Goal: Information Seeking & Learning: Learn about a topic

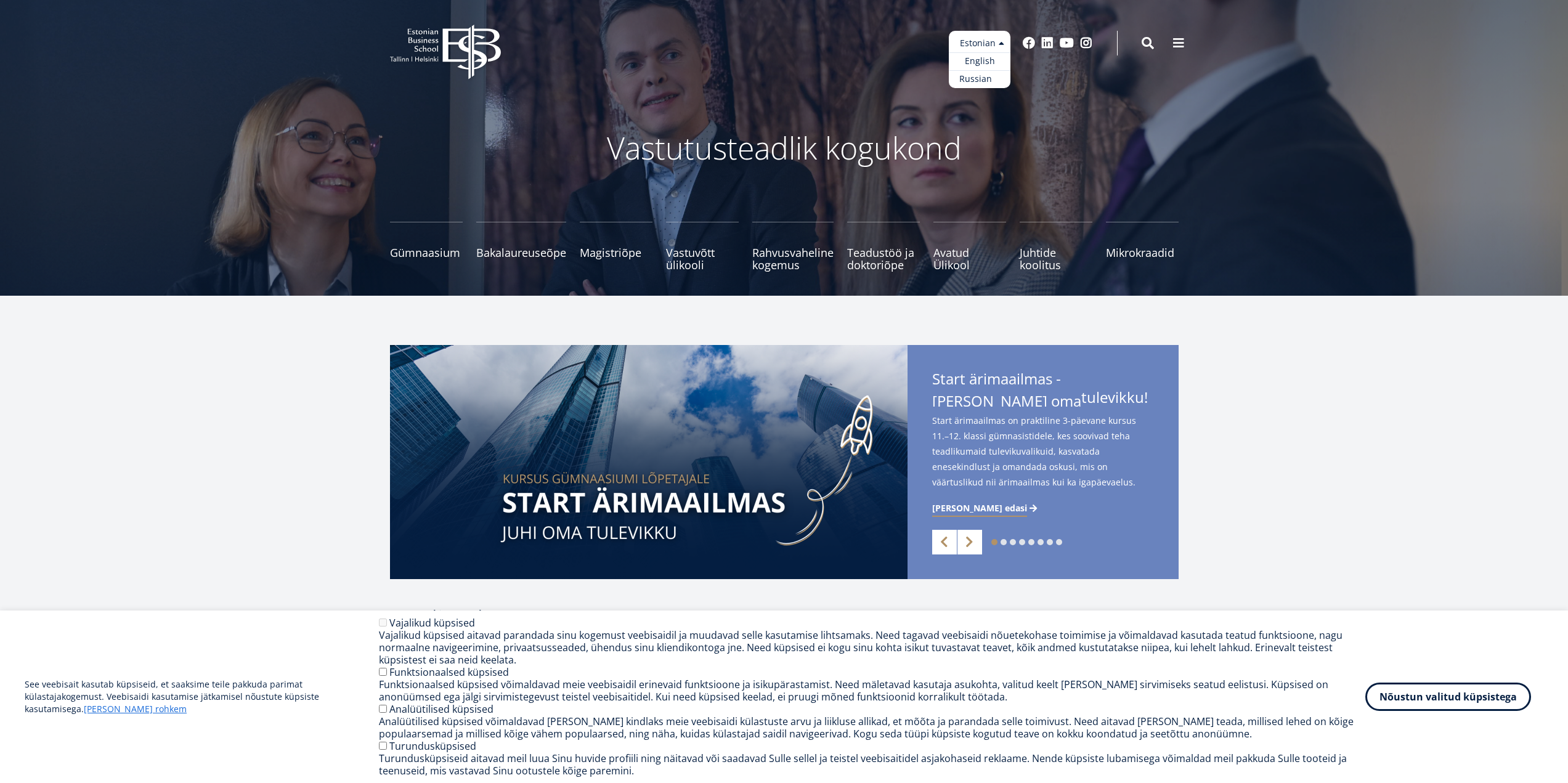
click at [991, 80] on link "Russian" at bounding box center [979, 79] width 62 height 18
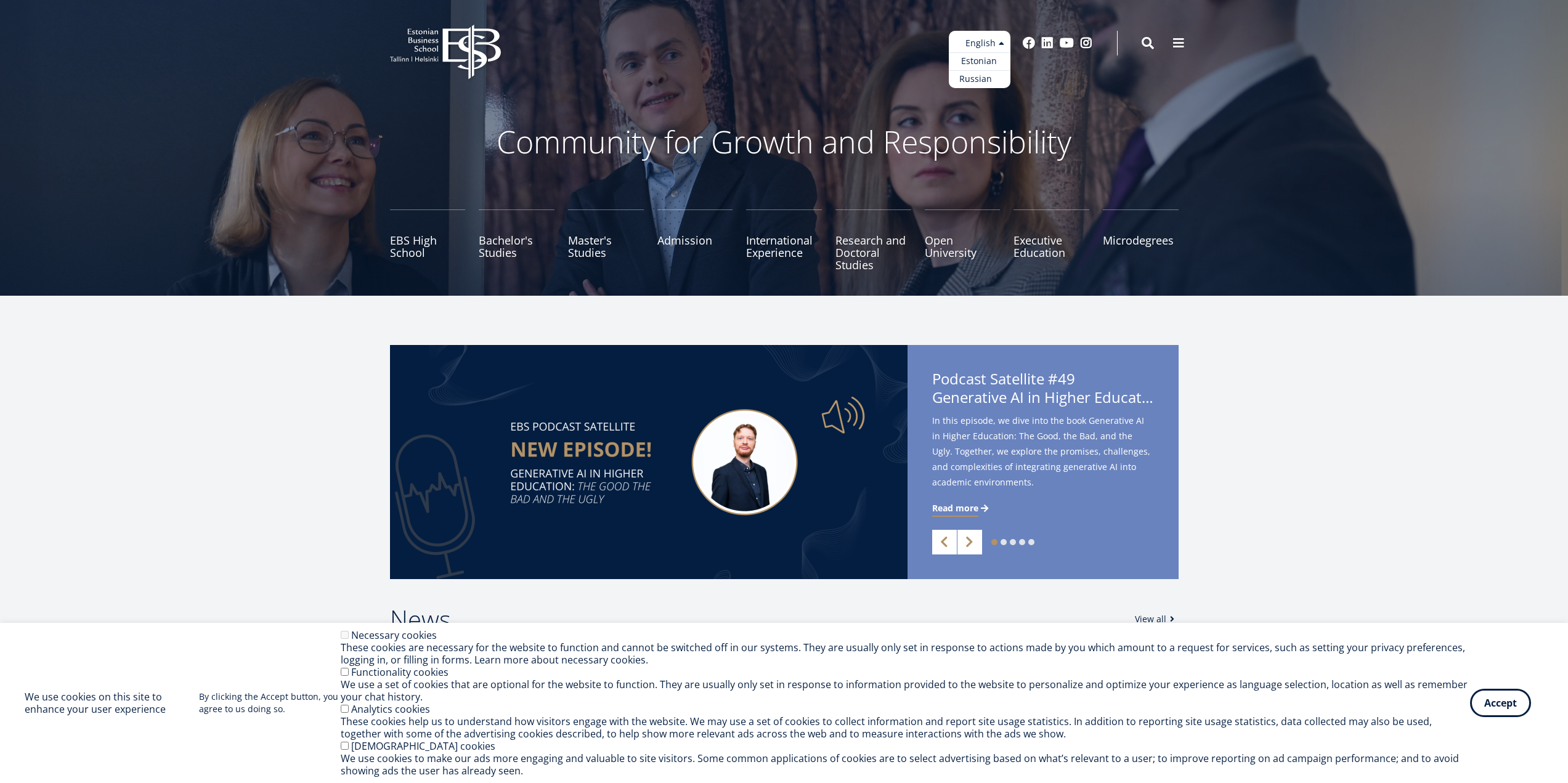
click at [982, 77] on link "Russian" at bounding box center [979, 79] width 62 height 18
click at [1496, 694] on button "Accept" at bounding box center [1501, 700] width 61 height 28
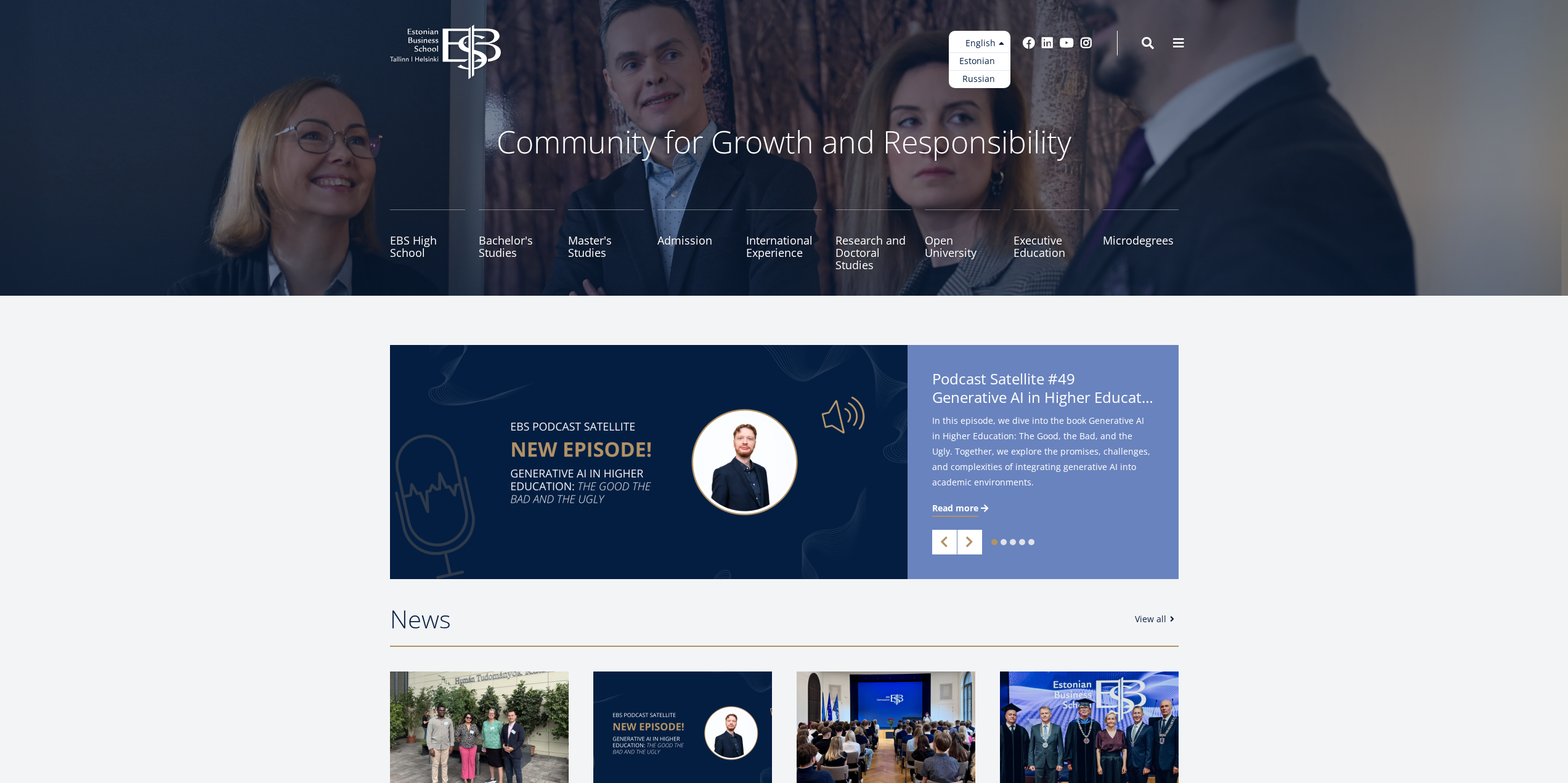
click at [977, 58] on link "Estonian" at bounding box center [979, 60] width 62 height 18
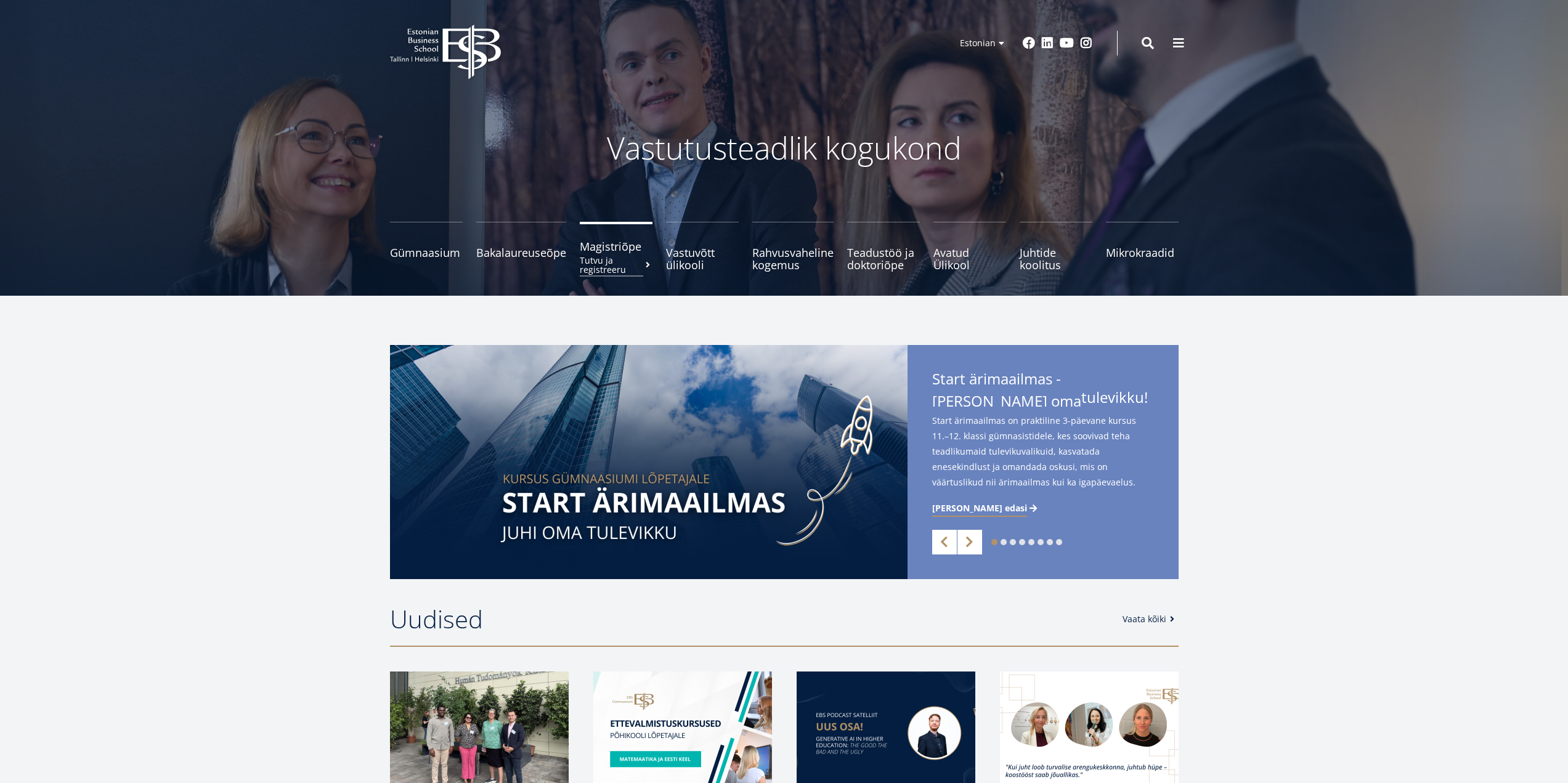
click at [587, 258] on small "Tutvu ja registreeru" at bounding box center [616, 265] width 73 height 18
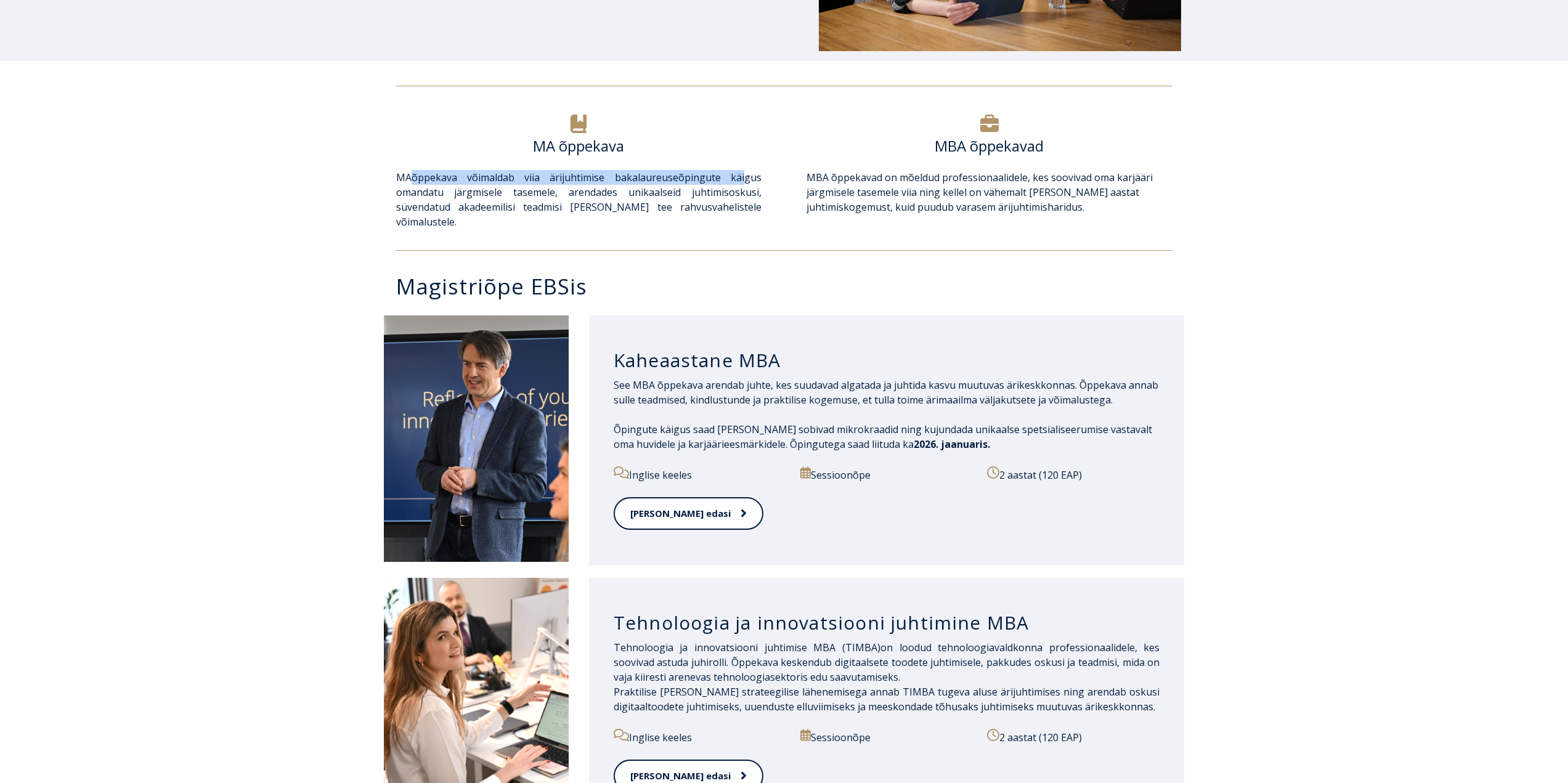
scroll to position [369, 0]
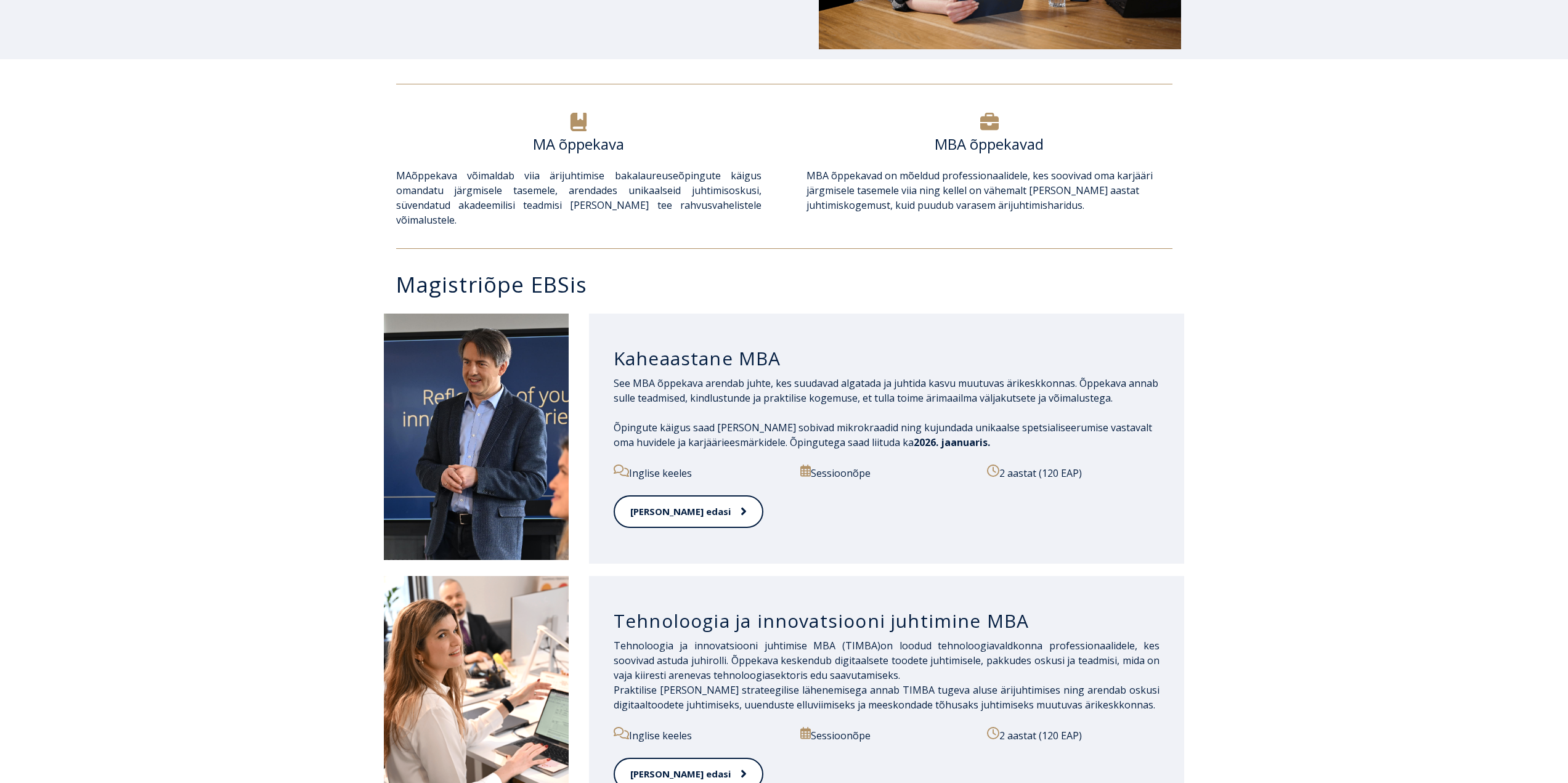
click at [680, 346] on h3 "Kaheaastane MBA" at bounding box center [886, 358] width 546 height 24
click at [660, 375] on p "See MBA õppekava arendab juhte, kes suudavad algatada ja juhtida kasvu muutuvas…" at bounding box center [886, 390] width 546 height 30
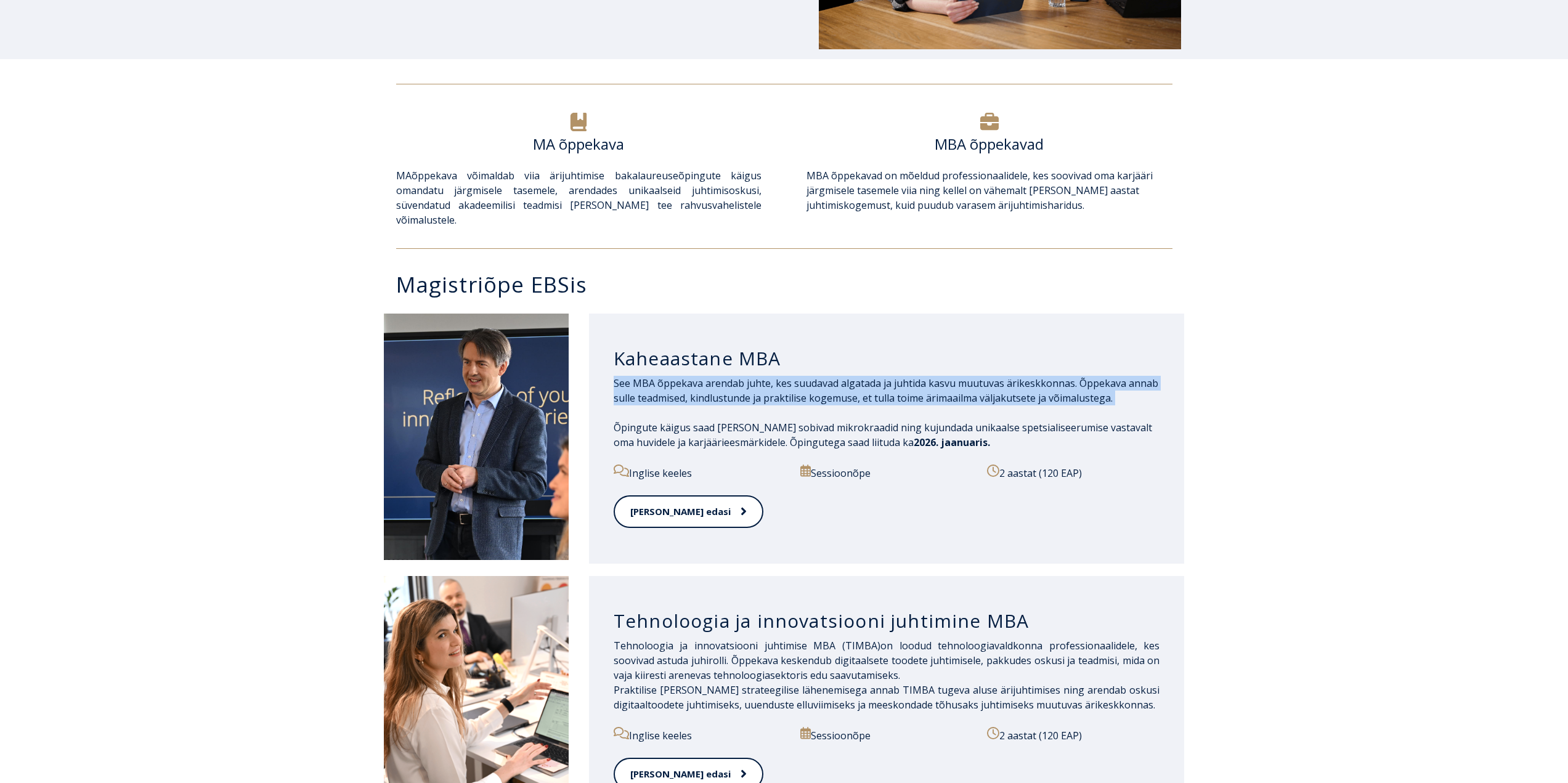
click at [660, 375] on p "See MBA õppekava arendab juhte, kes suudavad algatada ja juhtida kasvu muutuvas…" at bounding box center [886, 390] width 546 height 30
click at [703, 420] on p "Õpingute käigus saad valida endale sobivad mikrokraadid ning kujundada unikaals…" at bounding box center [886, 434] width 546 height 30
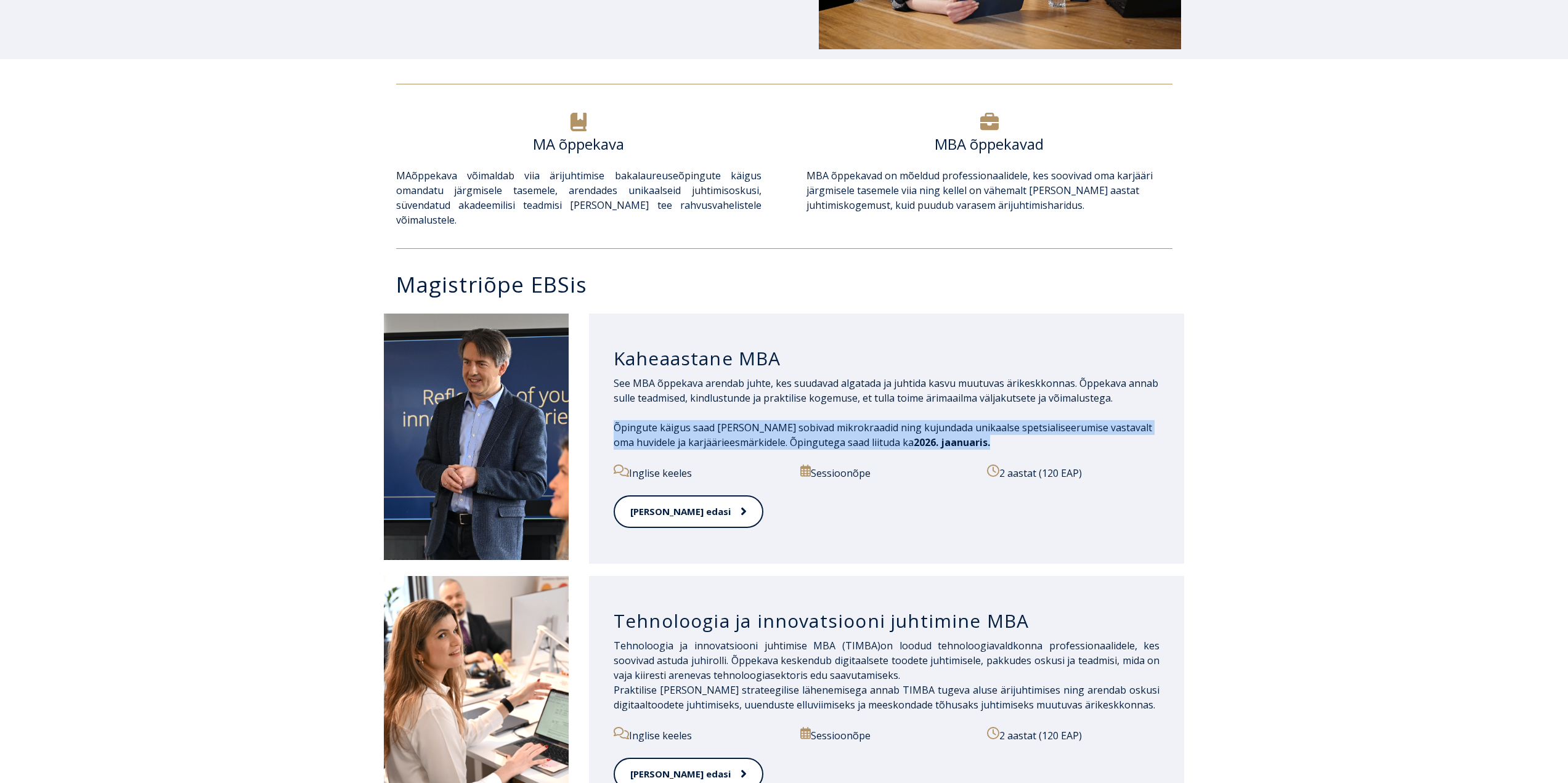
click at [703, 420] on p "Õpingute käigus saad valida endale sobivad mikrokraadid ning kujundada unikaals…" at bounding box center [886, 434] width 546 height 30
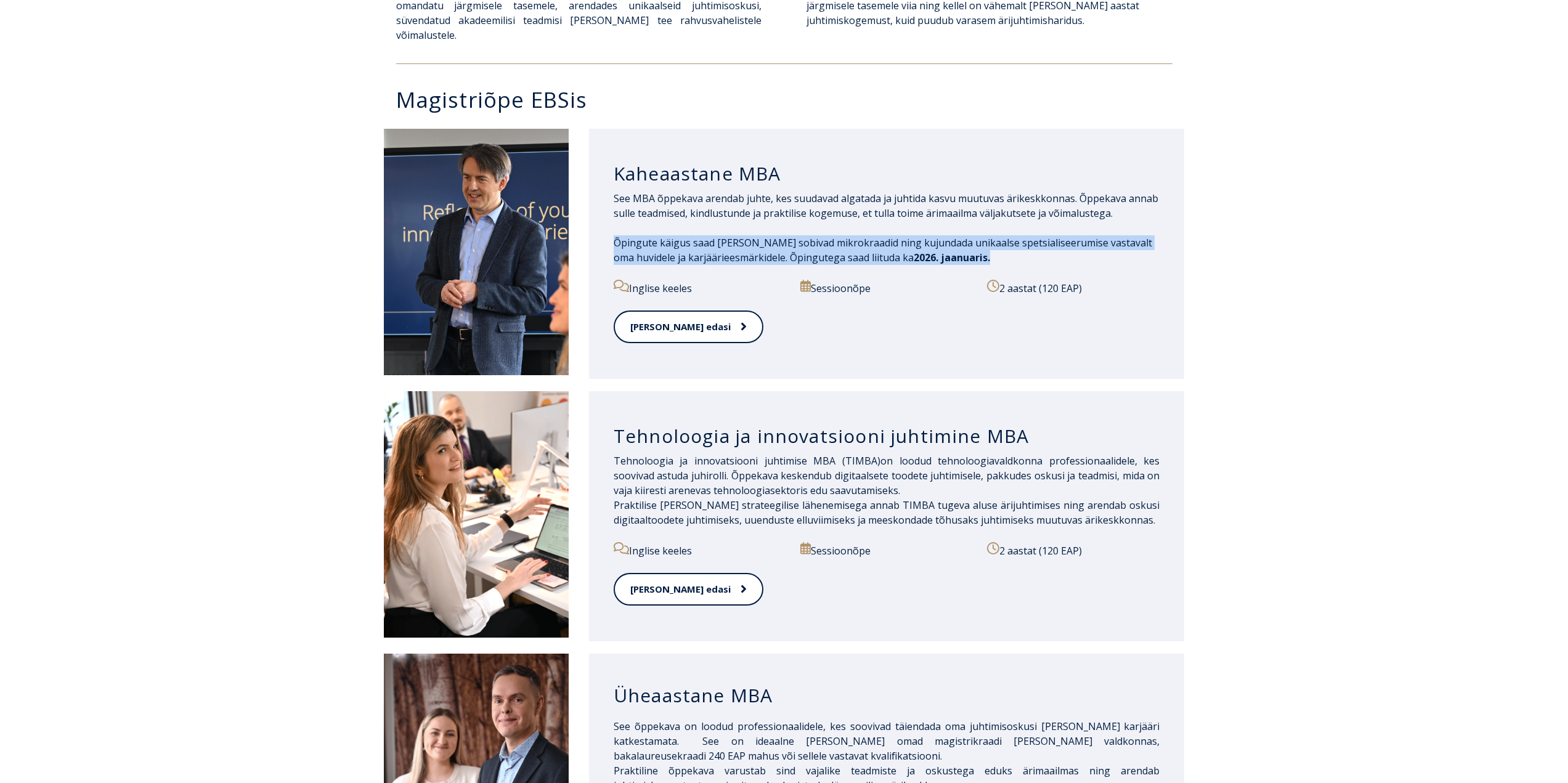
scroll to position [616, 0]
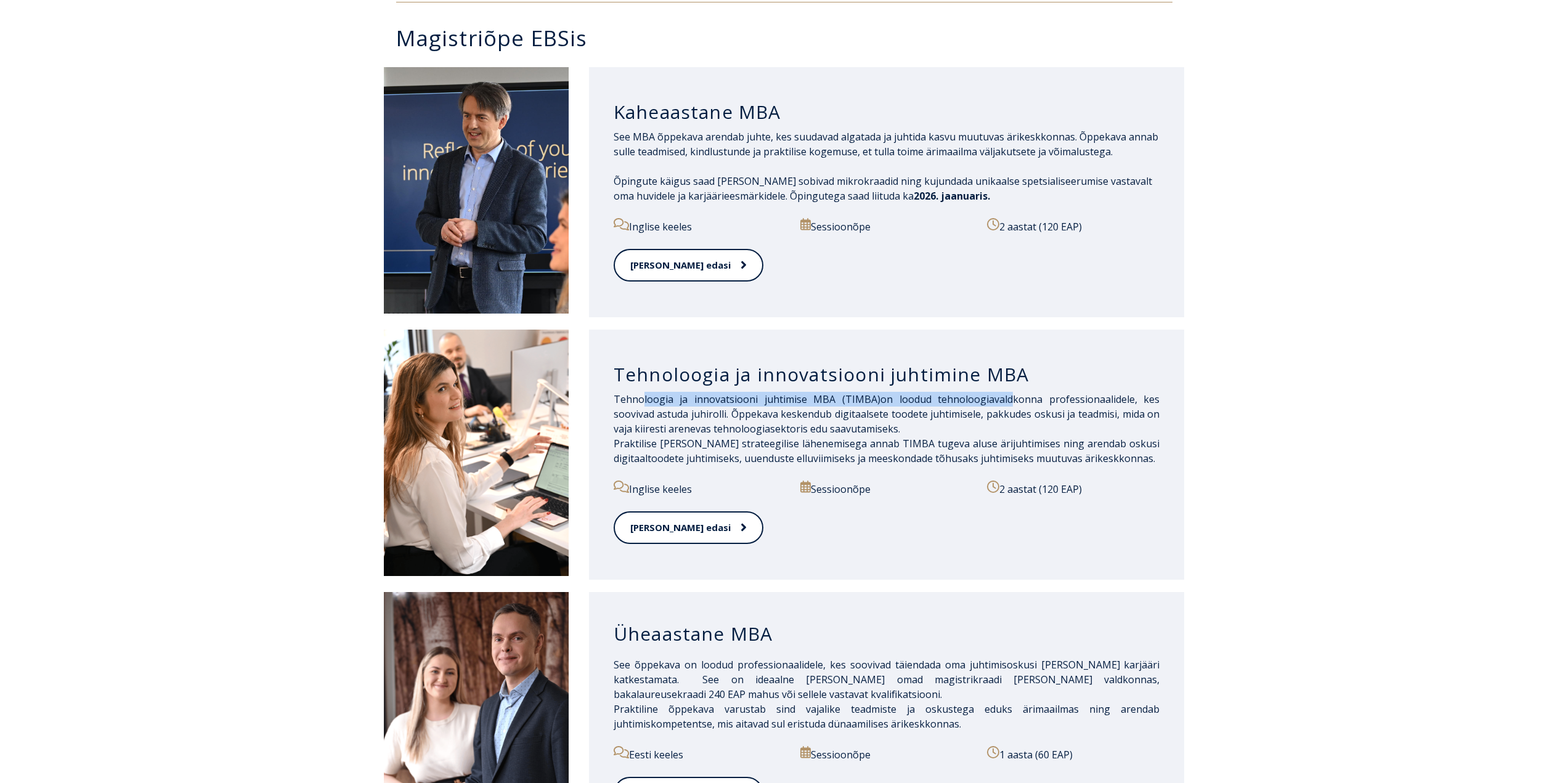
drag, startPoint x: 657, startPoint y: 390, endPoint x: 982, endPoint y: 388, distance: 325.0
click at [982, 392] on p "Tehnoloogia ja innovatsiooni juhtimise MBA (TIMBA) on loodud tehnoloogiavaldkon…" at bounding box center [886, 428] width 546 height 74
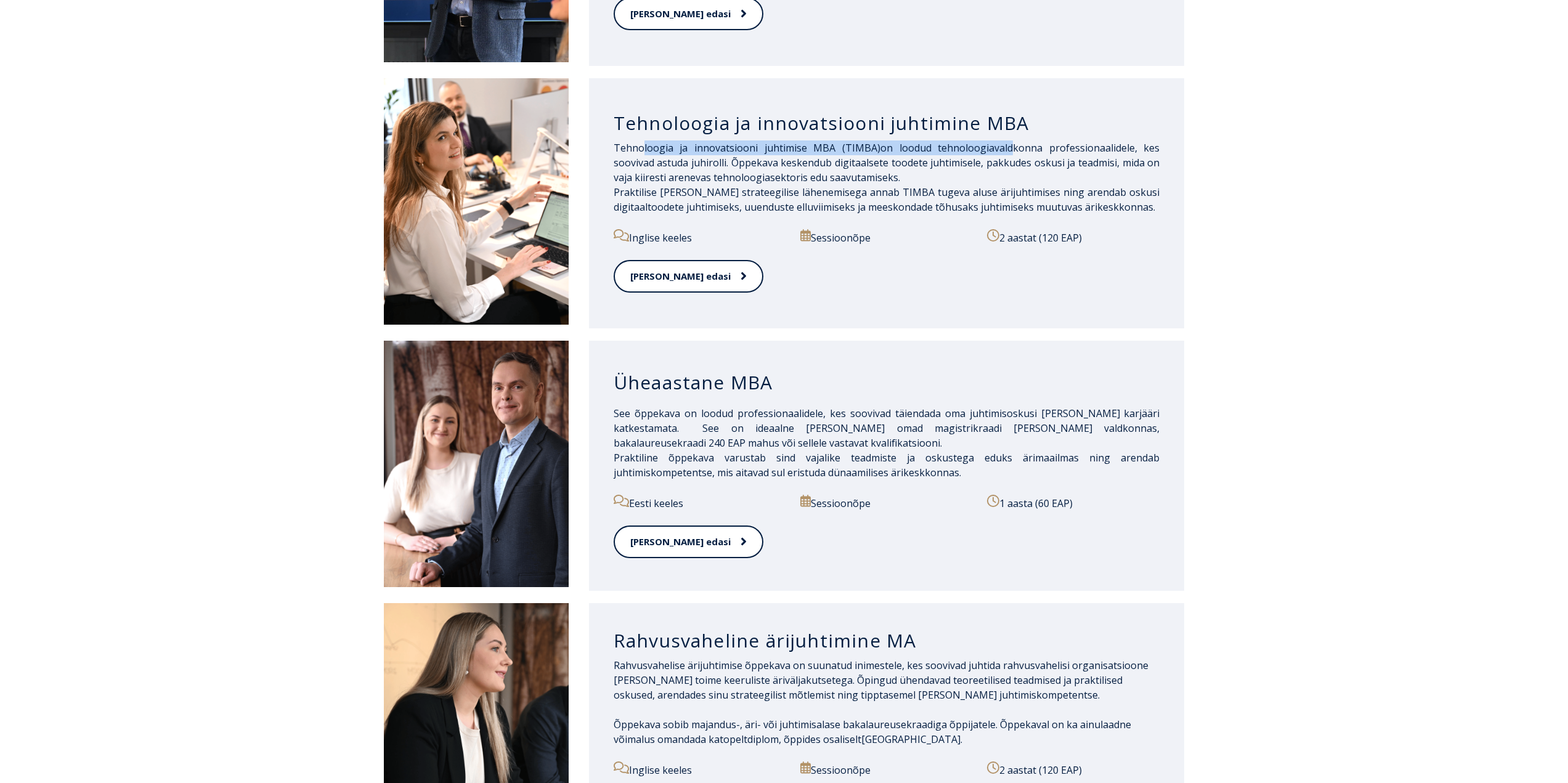
scroll to position [924, 0]
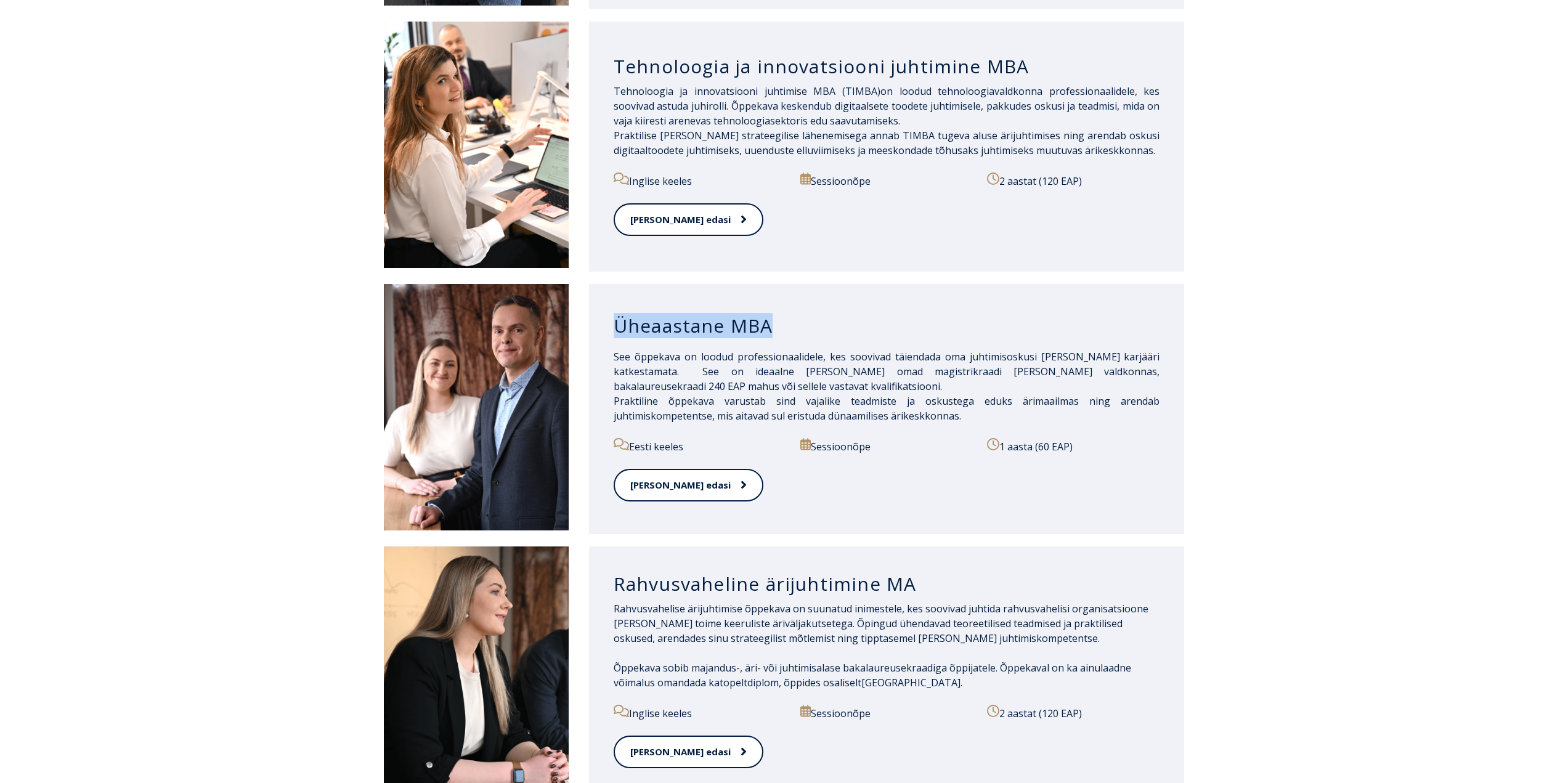
drag, startPoint x: 619, startPoint y: 310, endPoint x: 785, endPoint y: 321, distance: 166.4
click at [785, 321] on h3 "Üheaastane MBA" at bounding box center [886, 326] width 546 height 24
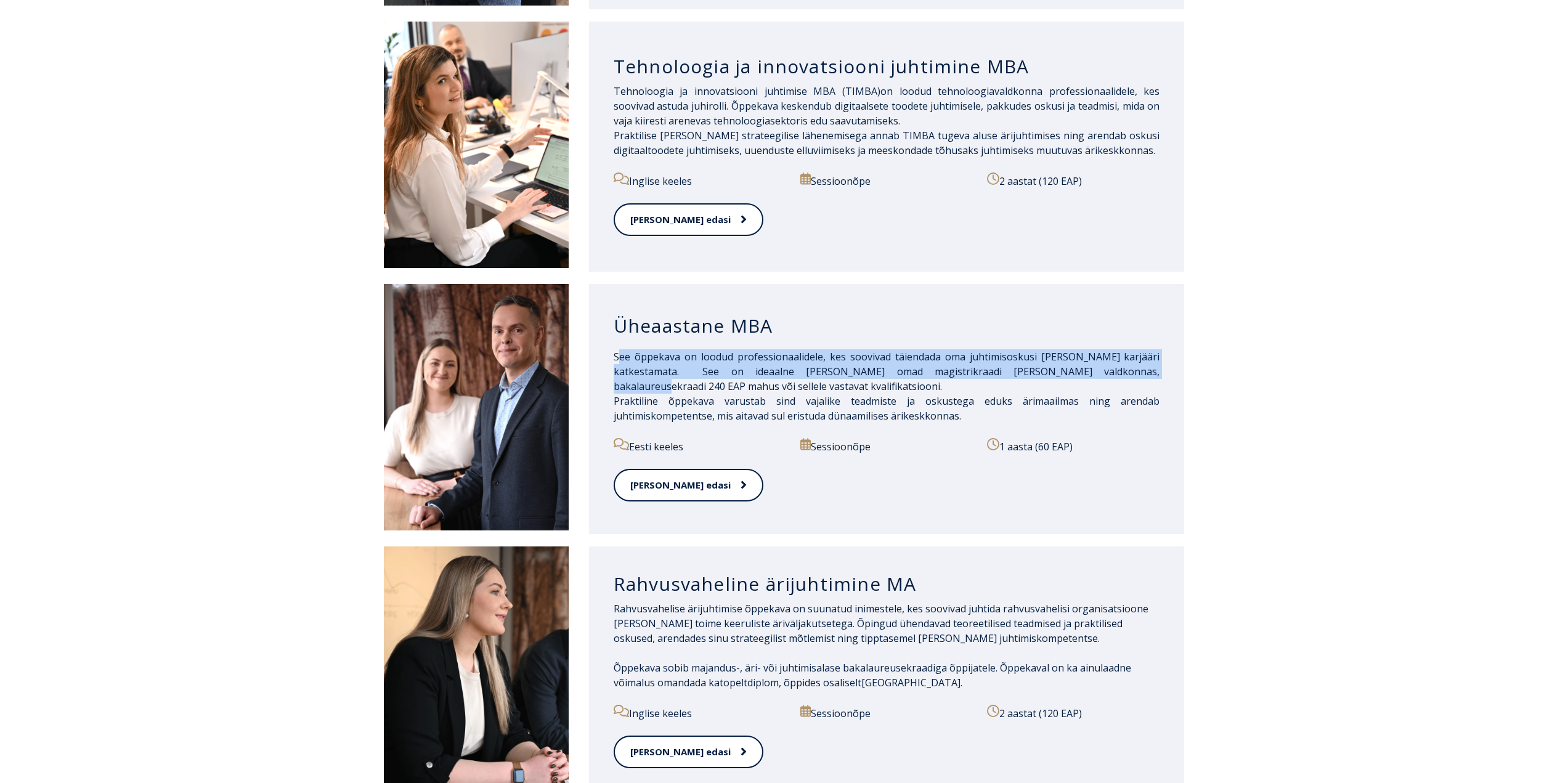
drag, startPoint x: 616, startPoint y: 349, endPoint x: 1158, endPoint y: 354, distance: 542.0
click at [1158, 354] on span "See õppekava on loodud professionaalidele, kes soovivad täiendada oma juhtimiso…" at bounding box center [886, 371] width 546 height 43
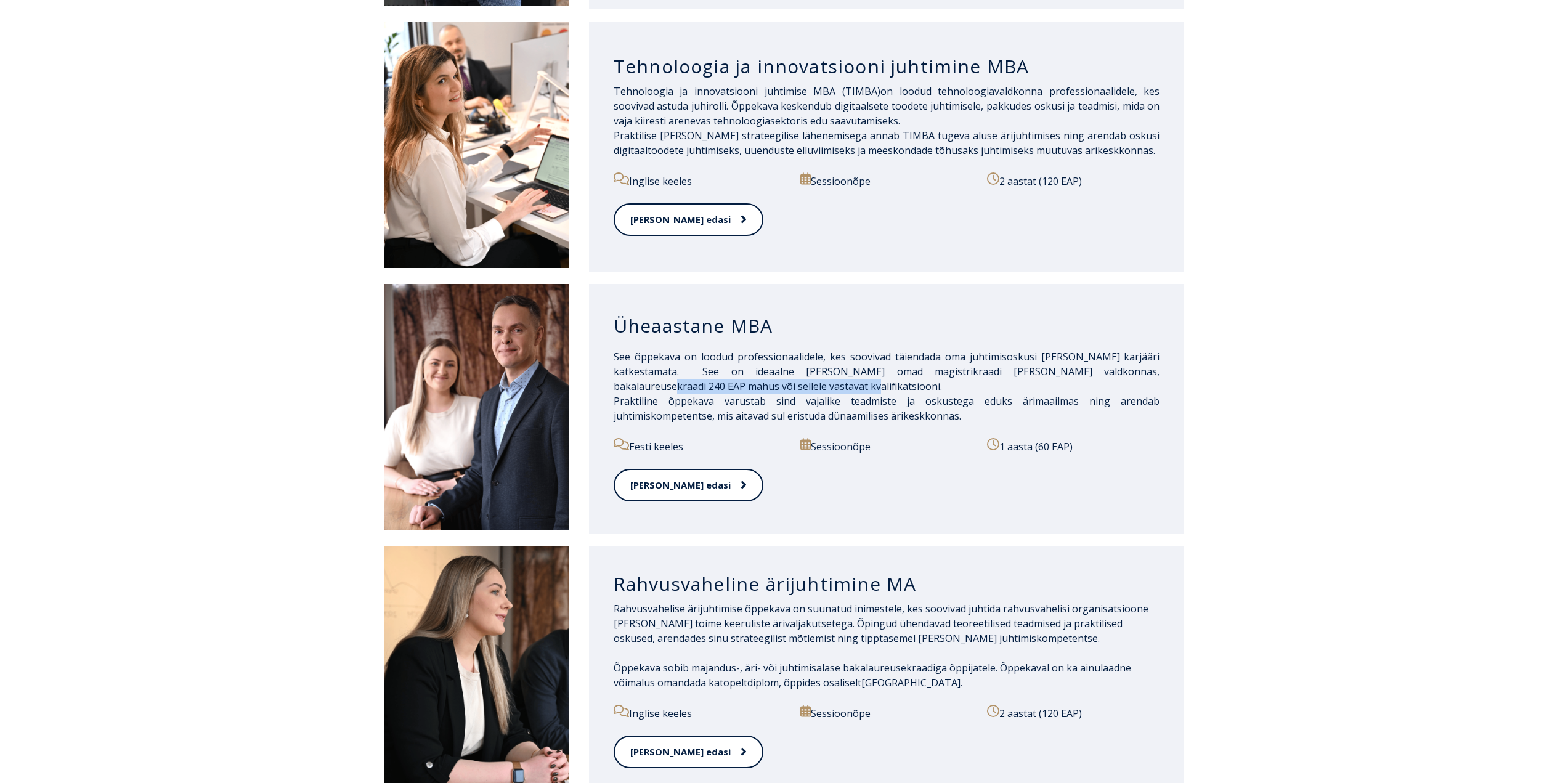
drag, startPoint x: 615, startPoint y: 369, endPoint x: 809, endPoint y: 367, distance: 194.0
click at [809, 367] on p "See õppekava on loodud professionaalidele, kes soovivad täiendada oma juhtimiso…" at bounding box center [886, 386] width 546 height 74
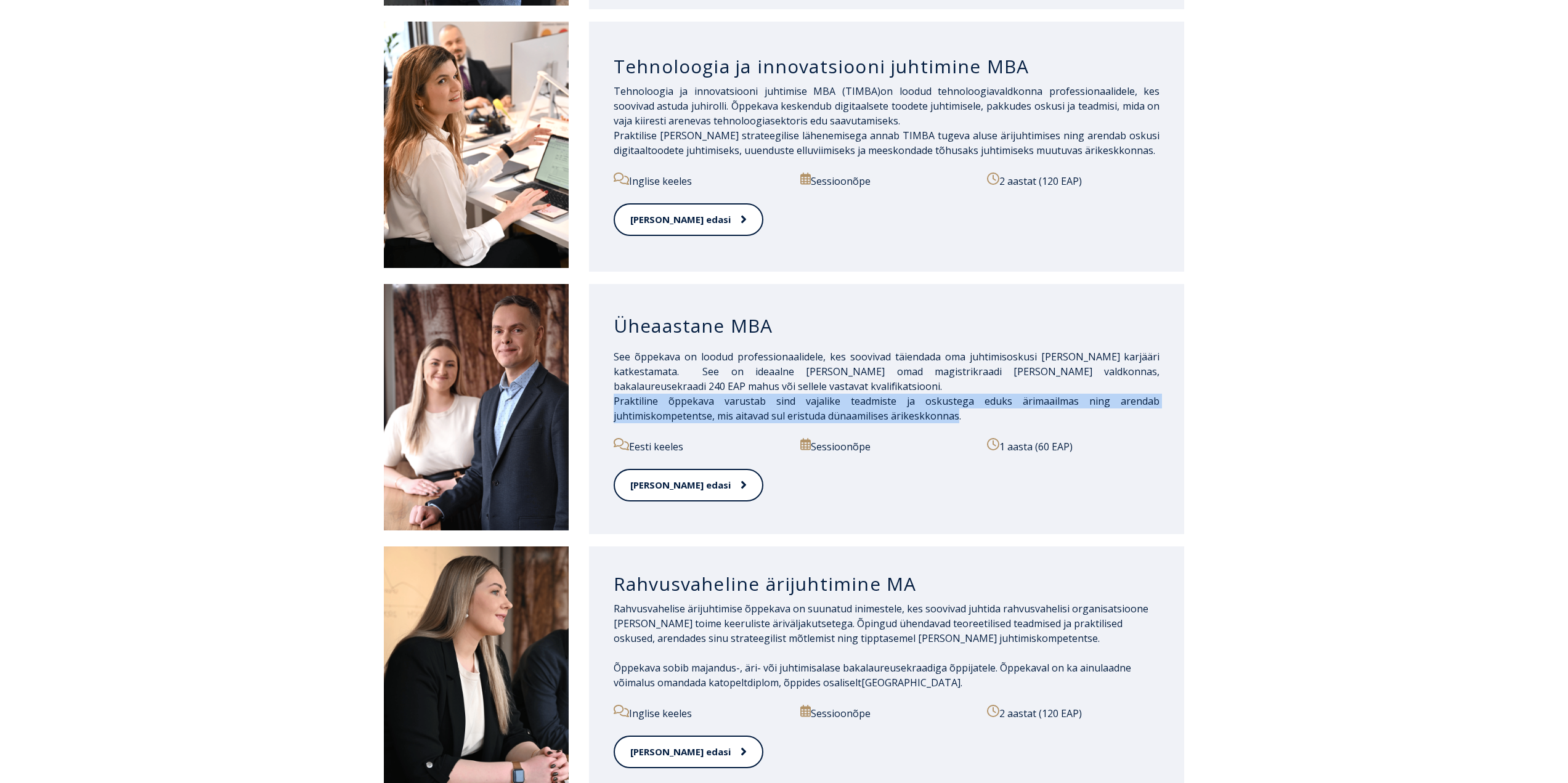
drag, startPoint x: 615, startPoint y: 387, endPoint x: 958, endPoint y: 406, distance: 343.5
click at [958, 406] on span "Praktiline õppekava varustab sind vajalike teadmiste ja oskustega eduks ärimaai…" at bounding box center [886, 408] width 546 height 28
click at [656, 469] on link "[PERSON_NAME] edasi" at bounding box center [688, 485] width 149 height 34
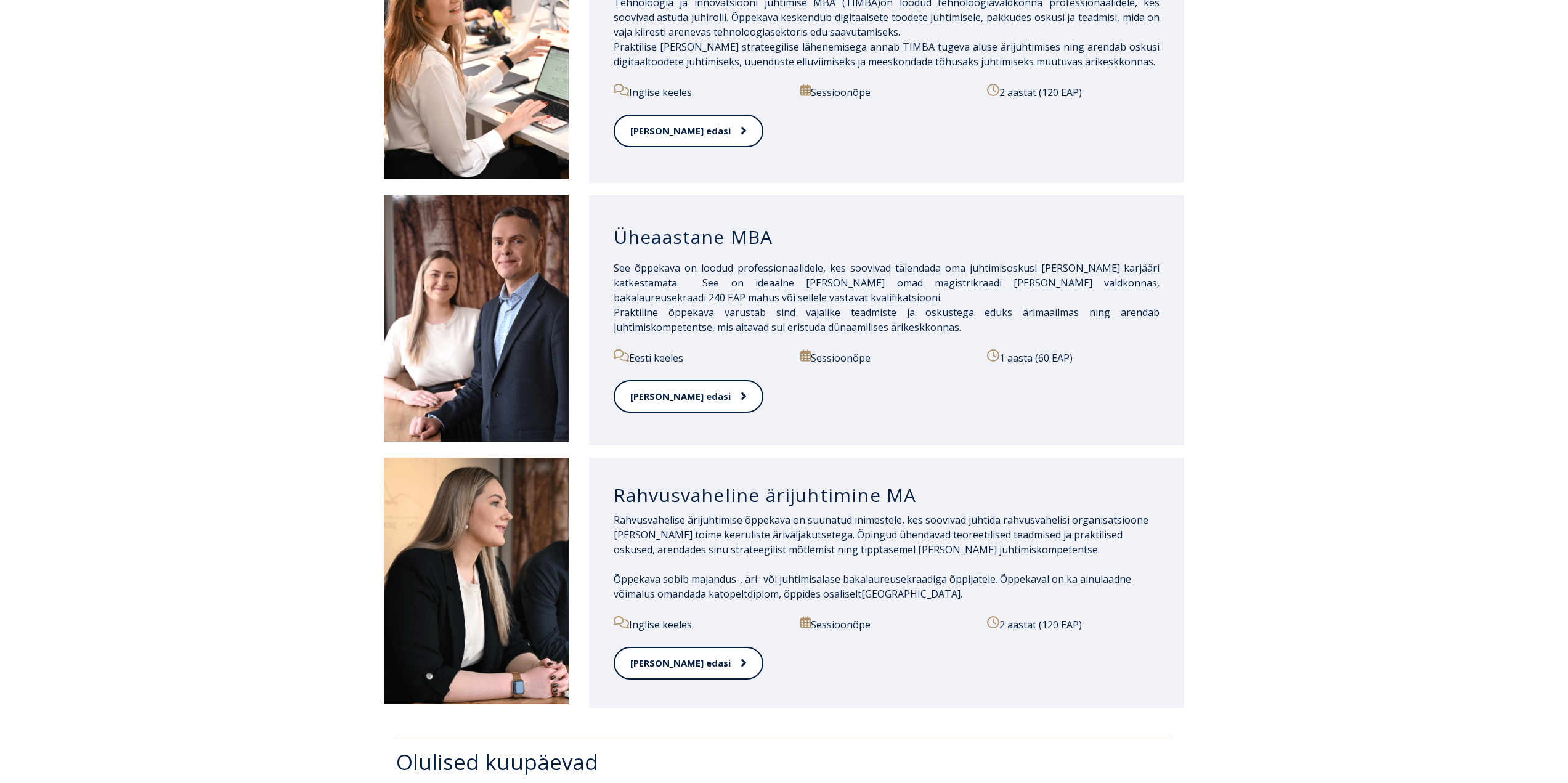
scroll to position [986, 0]
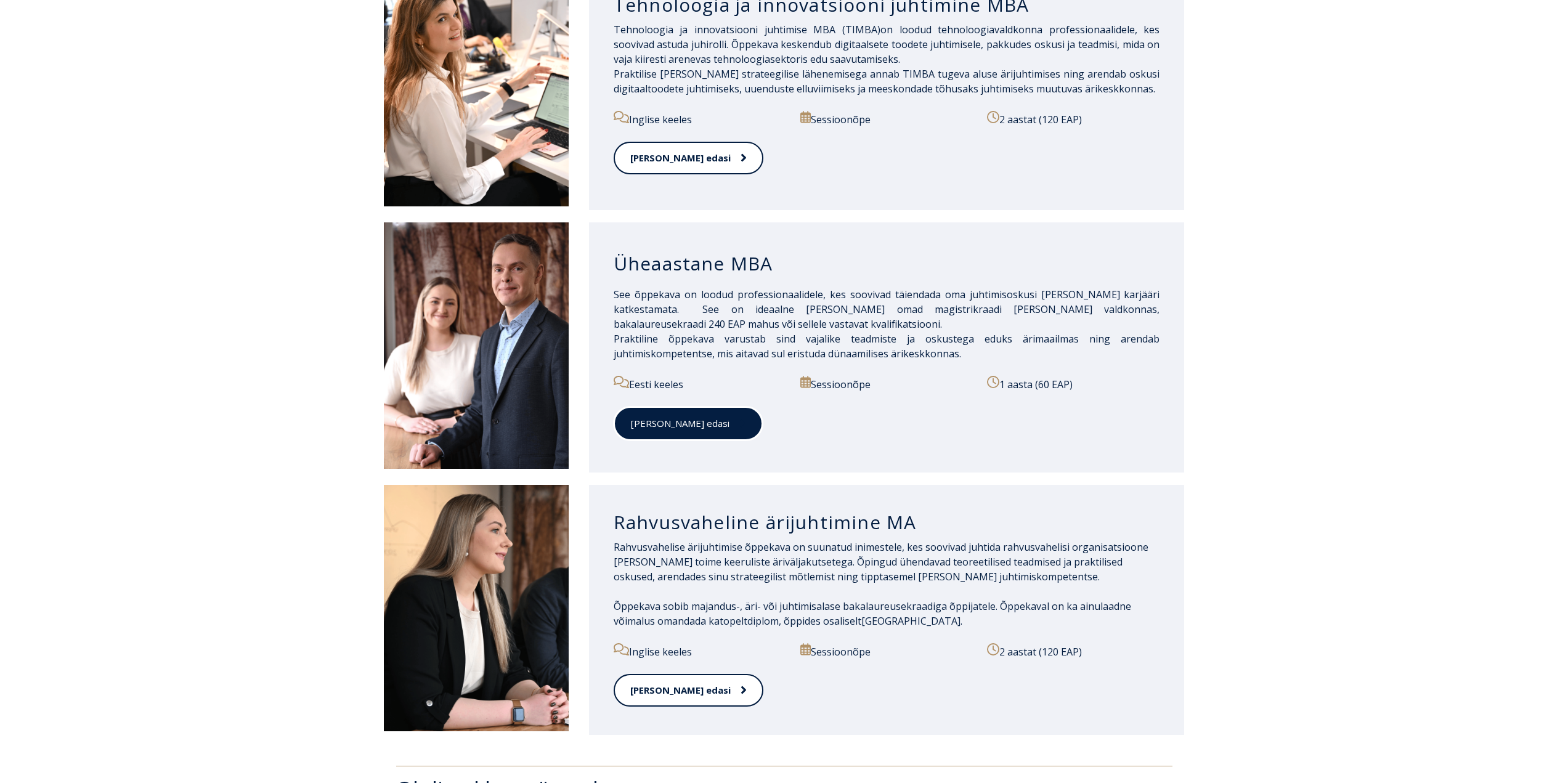
click at [666, 411] on link "[PERSON_NAME] edasi" at bounding box center [688, 424] width 149 height 34
